Goal: Information Seeking & Learning: Check status

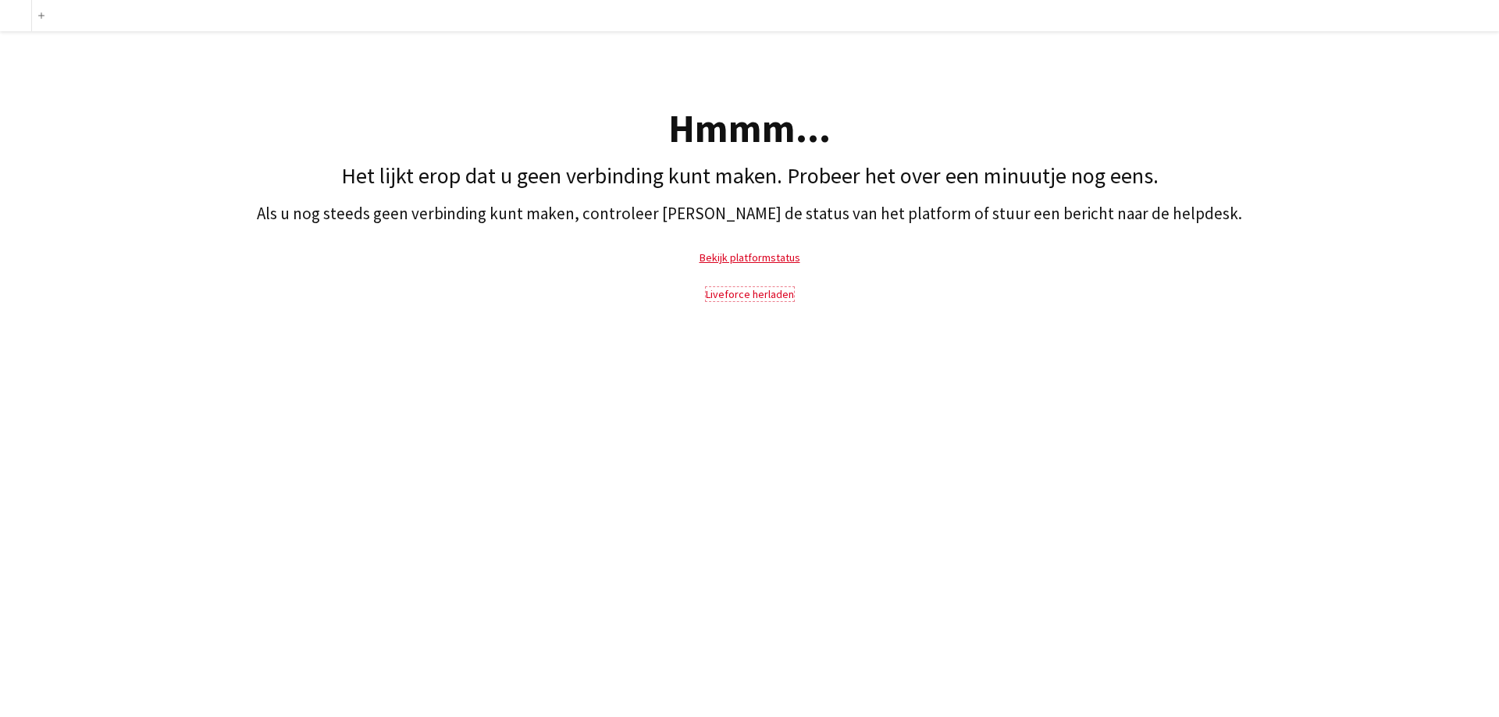
click at [751, 296] on link "Liveforce herladen" at bounding box center [750, 294] width 88 height 14
click at [729, 297] on link "Liveforce herladen" at bounding box center [750, 294] width 88 height 14
click at [777, 297] on link "Liveforce herladen" at bounding box center [750, 294] width 88 height 14
click at [768, 259] on link "Bekijk platformstatus" at bounding box center [749, 258] width 101 height 14
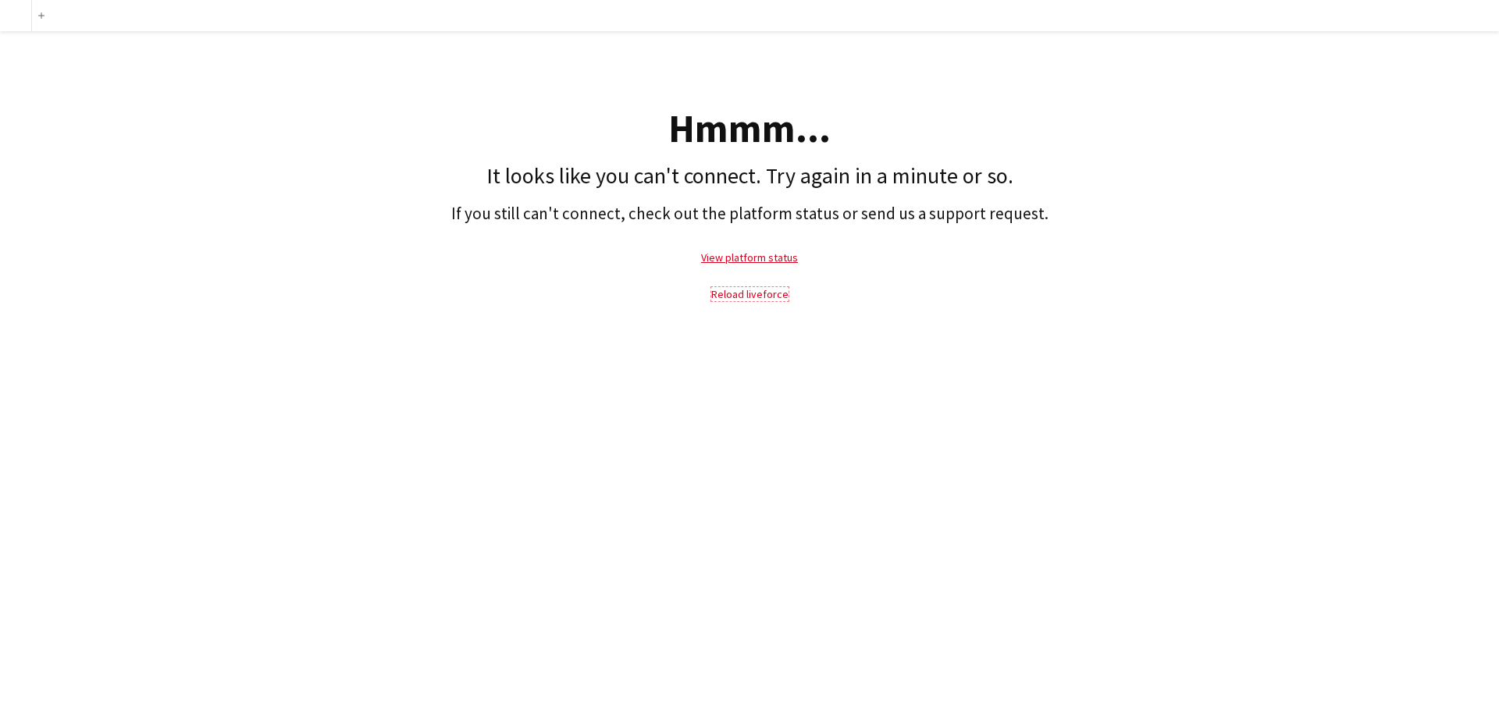
click at [733, 299] on link "Reload liveforce" at bounding box center [749, 294] width 77 height 14
